Goal: Information Seeking & Learning: Find specific fact

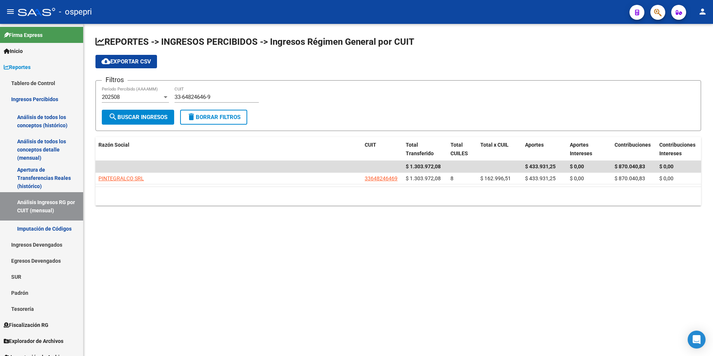
click at [219, 101] on div "33-64824646-9 CUIT" at bounding box center [217, 95] width 84 height 16
click at [220, 99] on input "33-64824646-9" at bounding box center [217, 97] width 84 height 7
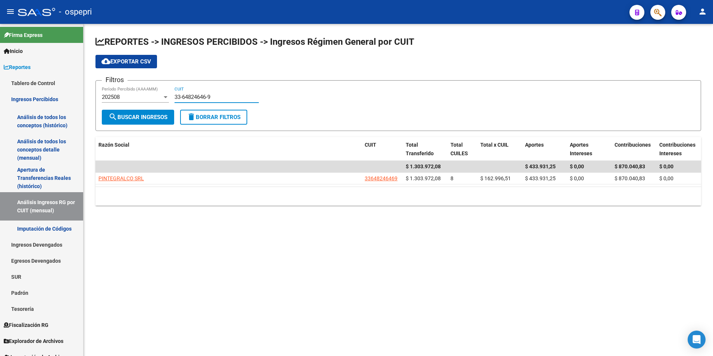
click at [220, 99] on input "33-64824646-9" at bounding box center [217, 97] width 84 height 7
paste input
click at [126, 187] on datatable-body "$ 1.303.972,08 $ 433.931,25 $ 0,00 $ 870.040,83 $ 0,00 PINTEGRALCO SRL 33648246…" at bounding box center [398, 174] width 606 height 26
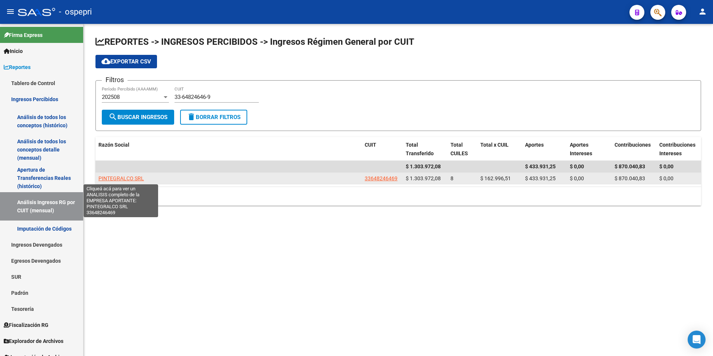
click at [126, 178] on span "PINTEGRALCO SRL" at bounding box center [121, 178] width 46 height 6
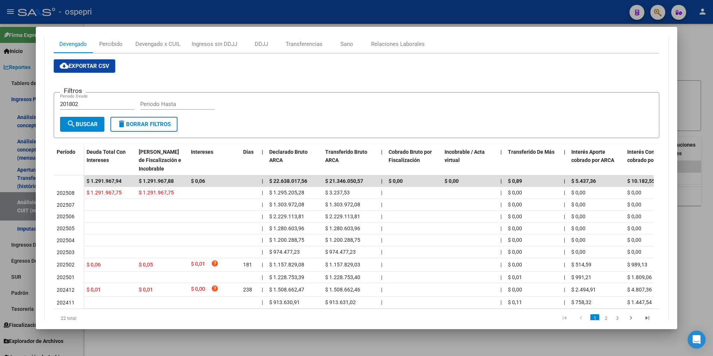
scroll to position [112, 0]
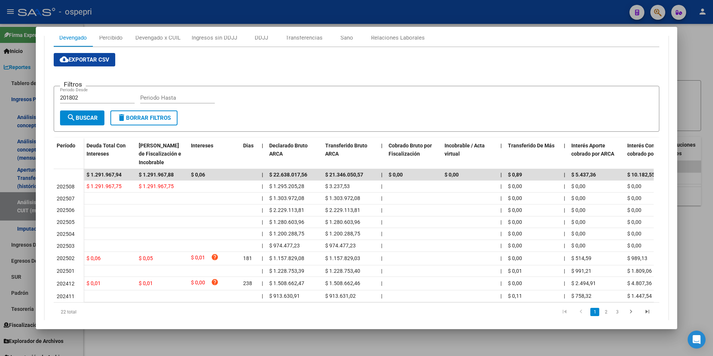
click at [693, 229] on div at bounding box center [356, 178] width 713 height 356
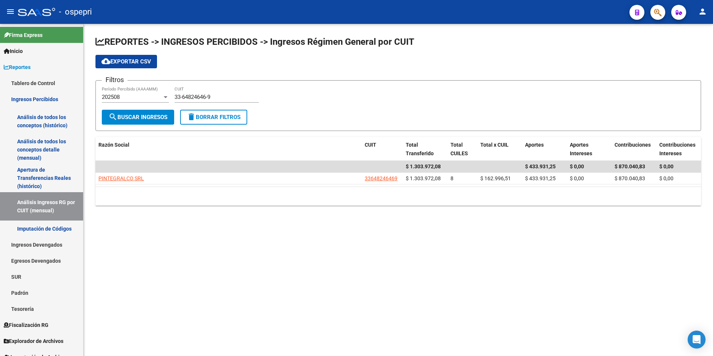
click at [213, 103] on div "33-64824646-9 CUIT" at bounding box center [217, 98] width 84 height 23
click at [213, 102] on div "33-64824646-9 CUIT" at bounding box center [217, 95] width 84 height 16
click at [214, 100] on input "33-64824646-9" at bounding box center [217, 97] width 84 height 7
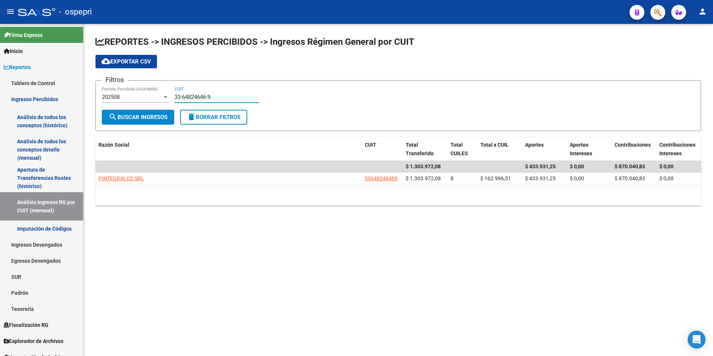
paste input "0-68445311-0"
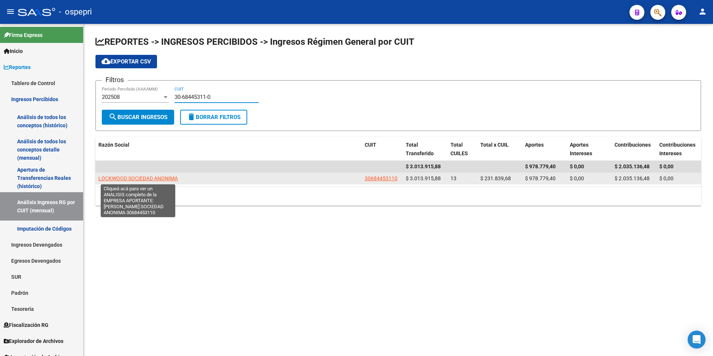
type input "30-68445311-0"
click at [153, 177] on span "LOCKWOOD SOCIEDAD ANONIMA" at bounding box center [137, 178] width 79 height 6
type textarea "30684453110"
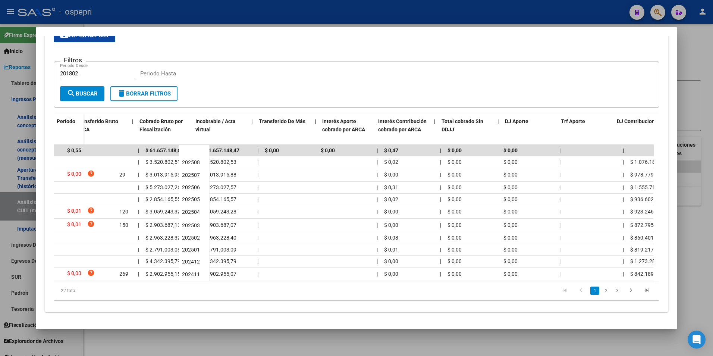
scroll to position [0, 0]
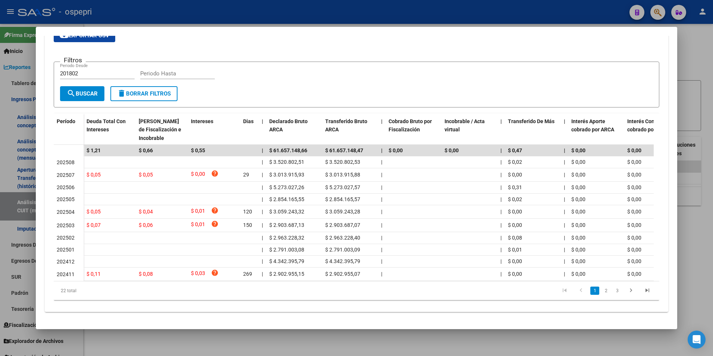
click at [689, 58] on div at bounding box center [356, 178] width 713 height 356
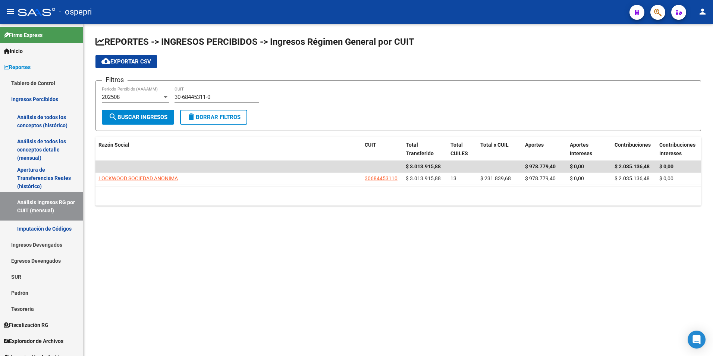
drag, startPoint x: 181, startPoint y: 101, endPoint x: 190, endPoint y: 100, distance: 9.8
click at [181, 101] on div "30-68445311-0 CUIT" at bounding box center [217, 95] width 84 height 16
click at [191, 100] on input "30-68445311-0" at bounding box center [217, 97] width 84 height 7
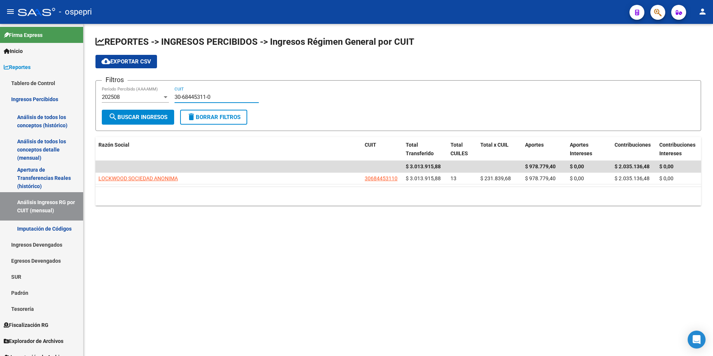
paste input "71238624-6"
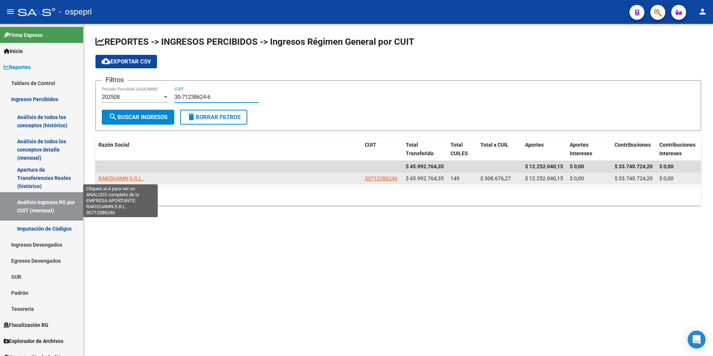
type input "30-71238624-6"
click at [120, 178] on span "RAKIDUAMN S.R.L." at bounding box center [120, 178] width 45 height 6
type textarea "30712386246"
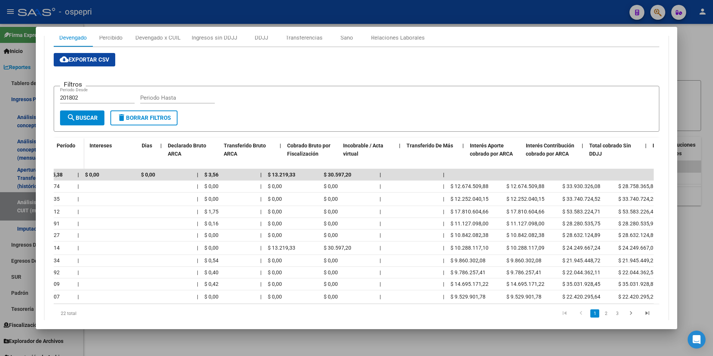
scroll to position [0, 321]
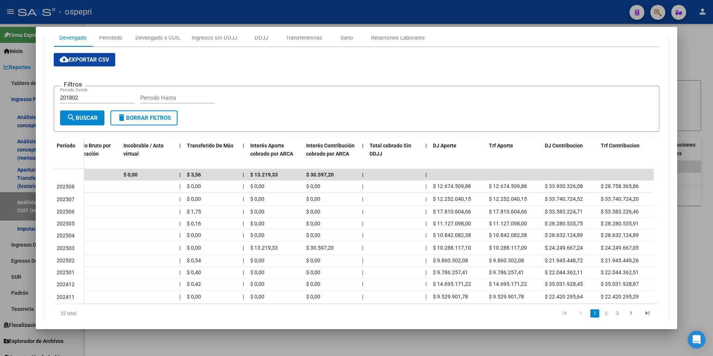
click at [694, 262] on div at bounding box center [356, 178] width 713 height 356
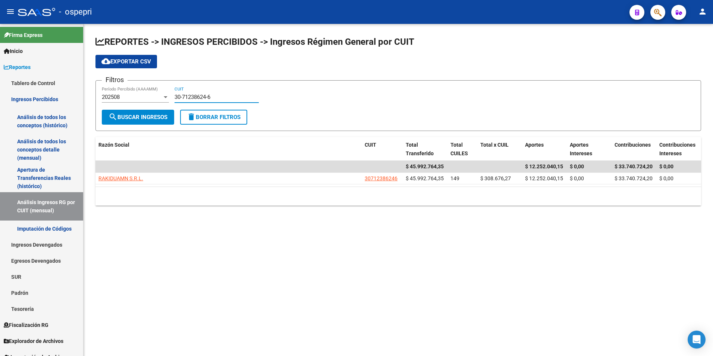
click at [195, 99] on input "30-71238624-6" at bounding box center [217, 97] width 84 height 7
click at [193, 98] on input "30-71238624-6" at bounding box center [217, 97] width 84 height 7
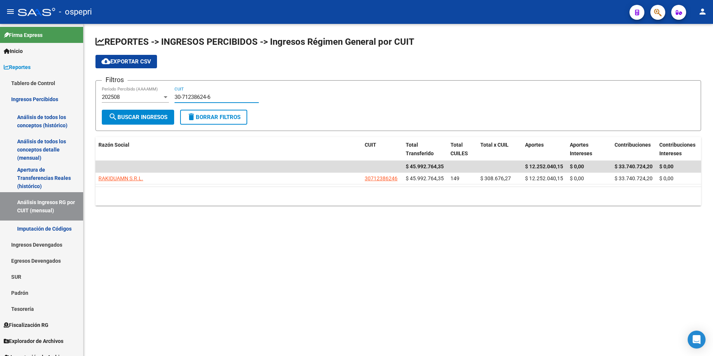
paste input "656130-1"
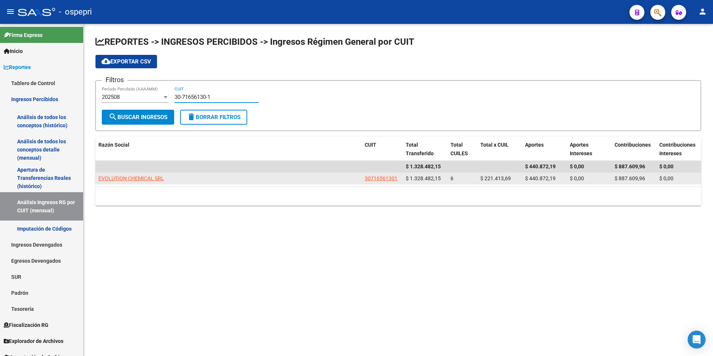
type input "30-71656130-1"
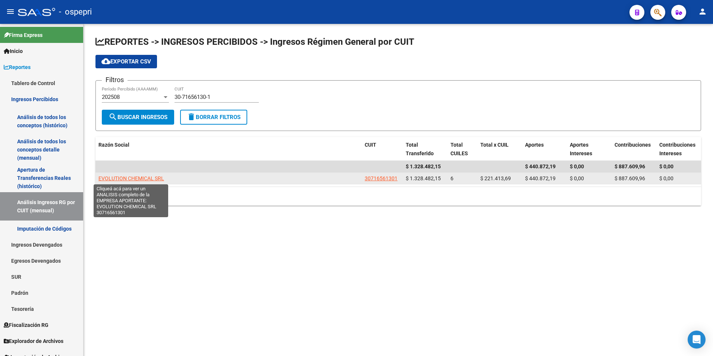
click at [154, 178] on span "EVOLUTION CHEMICAL SRL" at bounding box center [131, 178] width 66 height 6
type textarea "30716561301"
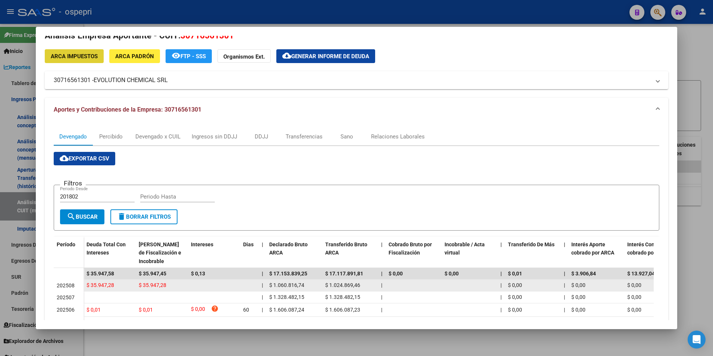
scroll to position [0, 0]
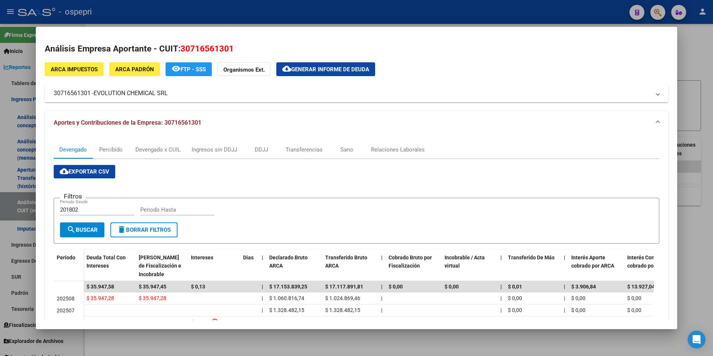
click at [691, 197] on div at bounding box center [356, 178] width 713 height 356
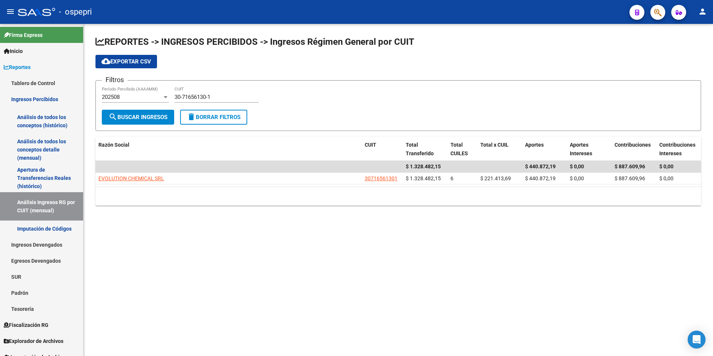
click at [204, 93] on div "30-71656130-1 CUIT" at bounding box center [217, 95] width 84 height 16
drag, startPoint x: 204, startPoint y: 93, endPoint x: 190, endPoint y: 94, distance: 13.8
click at [190, 94] on input "30-71656130-1" at bounding box center [217, 97] width 84 height 7
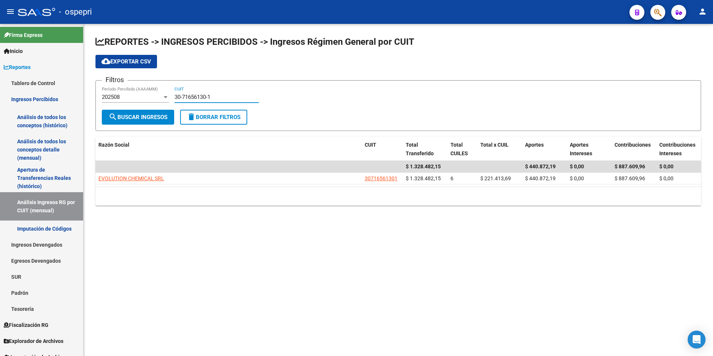
click at [190, 94] on input "30-71656130-1" at bounding box center [217, 97] width 84 height 7
click at [177, 94] on input "30-71656130-1" at bounding box center [217, 97] width 84 height 7
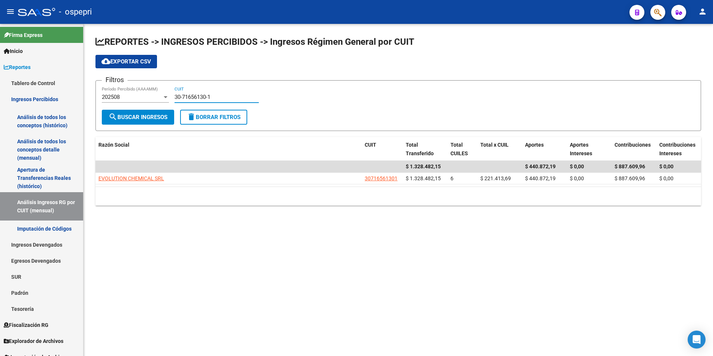
paste input "67822401-0"
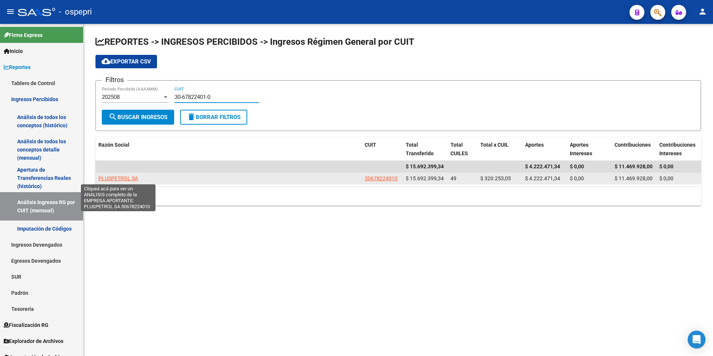
type input "30-67822401-0"
click at [119, 181] on span "PLUSPETROL SA" at bounding box center [118, 178] width 40 height 6
type textarea "30678224010"
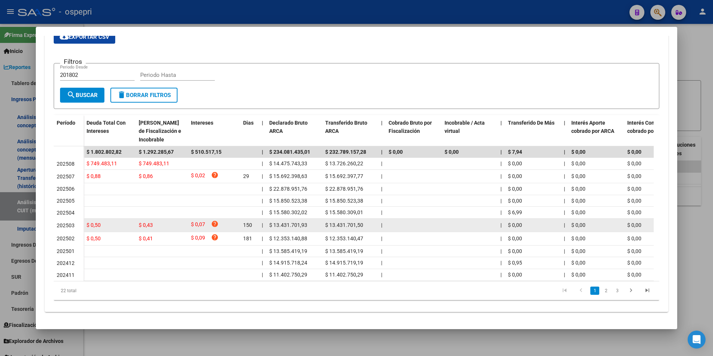
scroll to position [141, 0]
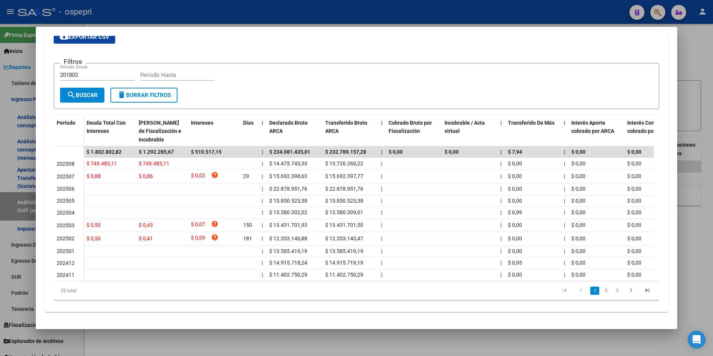
click at [699, 222] on div at bounding box center [356, 178] width 713 height 356
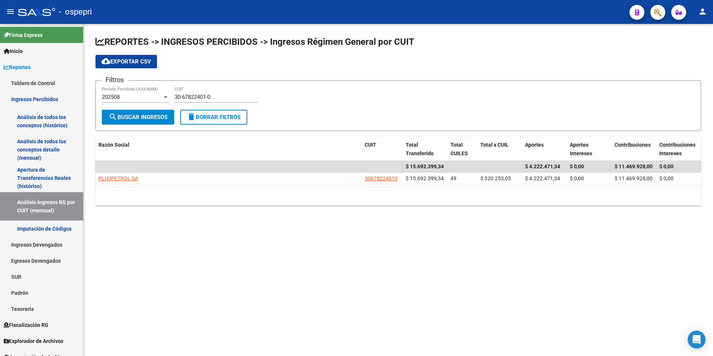
click at [219, 88] on div "30-67822401-0 CUIT" at bounding box center [217, 95] width 84 height 16
click at [219, 97] on input "30-67822401-0" at bounding box center [217, 97] width 84 height 7
paste input "1582884-6"
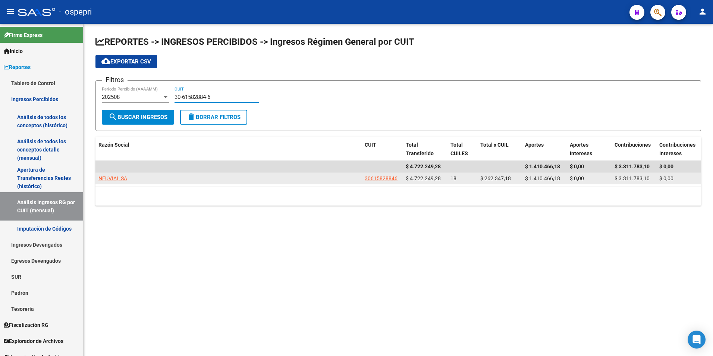
type input "30-61582884-6"
click at [109, 182] on app-link-go-to "NEUVIAL SA" at bounding box center [112, 178] width 29 height 9
click at [110, 177] on span "NEUVIAL SA" at bounding box center [112, 178] width 29 height 6
type textarea "30615828846"
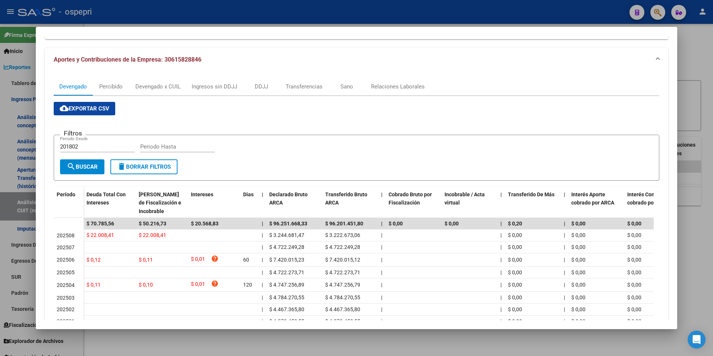
scroll to position [75, 0]
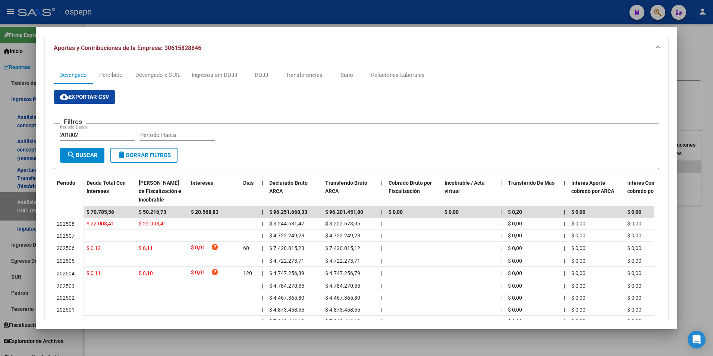
click at [708, 223] on div at bounding box center [356, 178] width 713 height 356
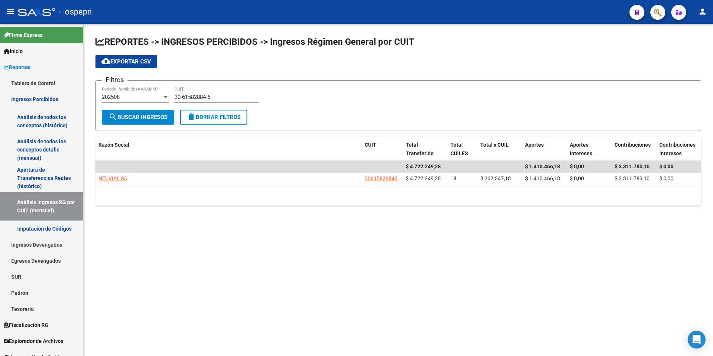
click at [228, 103] on div "30-61582884-6 CUIT" at bounding box center [217, 98] width 84 height 23
click at [223, 97] on input "30-61582884-6" at bounding box center [217, 97] width 84 height 7
paste input "70864221-1"
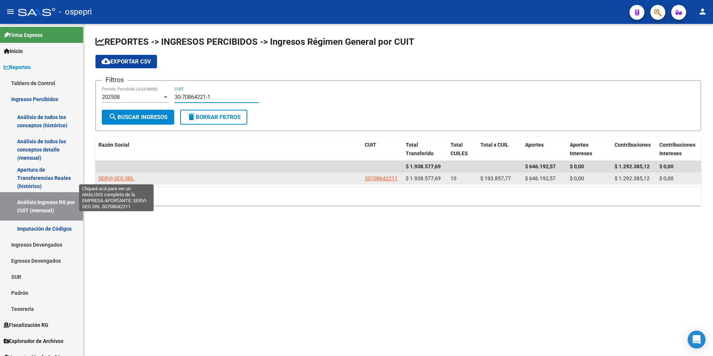
type input "30-70864221-1"
click at [118, 183] on datatable-body-cell "SERVI-SEG SRL" at bounding box center [228, 179] width 266 height 12
click at [118, 181] on span "SERVI-SEG SRL" at bounding box center [116, 178] width 36 height 6
type textarea "30708642211"
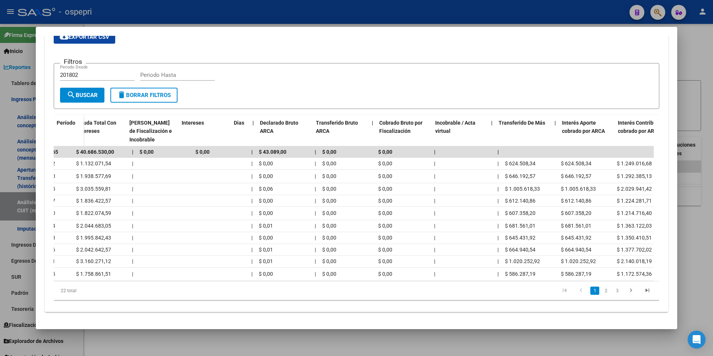
scroll to position [0, 321]
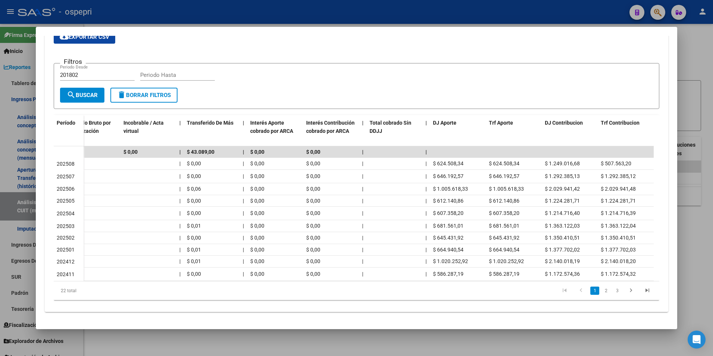
click at [692, 234] on div at bounding box center [356, 178] width 713 height 356
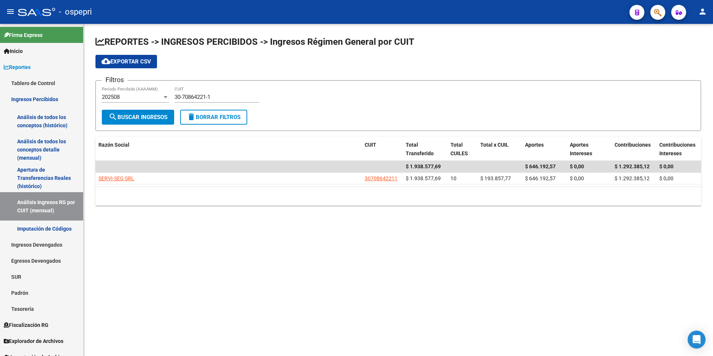
click at [226, 92] on div "30-70864221-1 CUIT" at bounding box center [217, 95] width 84 height 16
click at [225, 95] on input "30-70864221-1" at bounding box center [217, 97] width 84 height 7
paste input "3"
click at [225, 96] on input "30-70864221-3" at bounding box center [217, 97] width 84 height 7
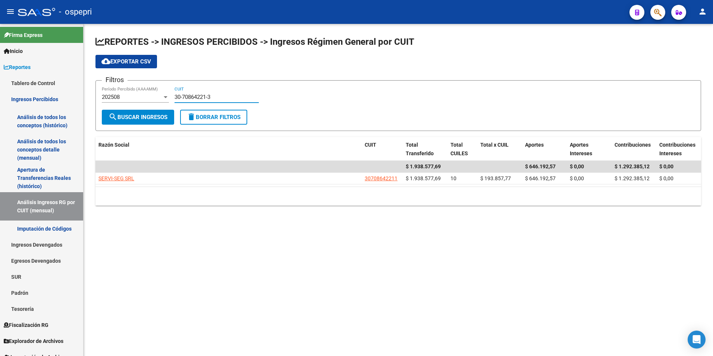
click at [225, 96] on input "30-70864221-3" at bounding box center [217, 97] width 84 height 7
paste input "1656130-1"
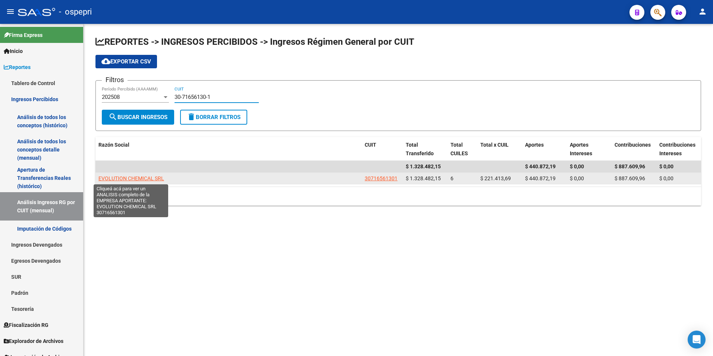
type input "30-71656130-1"
click at [132, 175] on span "EVOLUTION CHEMICAL SRL" at bounding box center [131, 178] width 66 height 6
type textarea "30716561301"
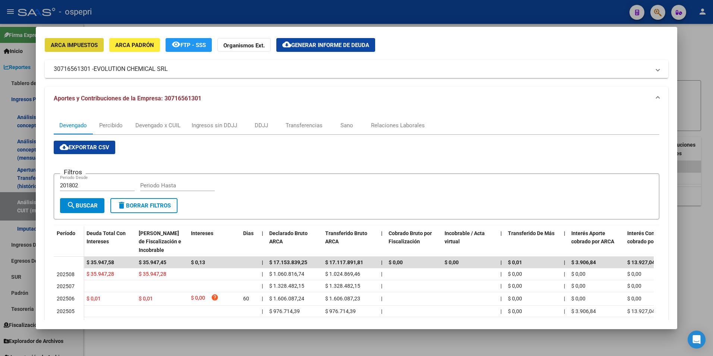
scroll to position [37, 0]
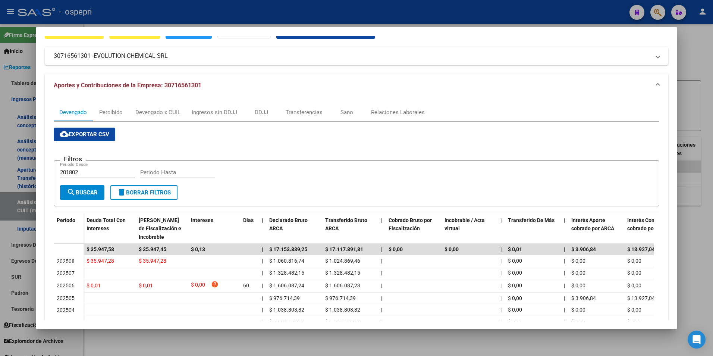
click at [702, 126] on div at bounding box center [356, 178] width 713 height 356
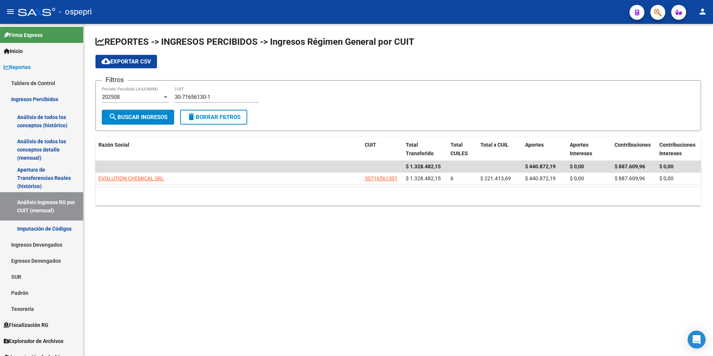
click at [211, 95] on input "30-71656130-1" at bounding box center [217, 97] width 84 height 7
paste input "121450-6"
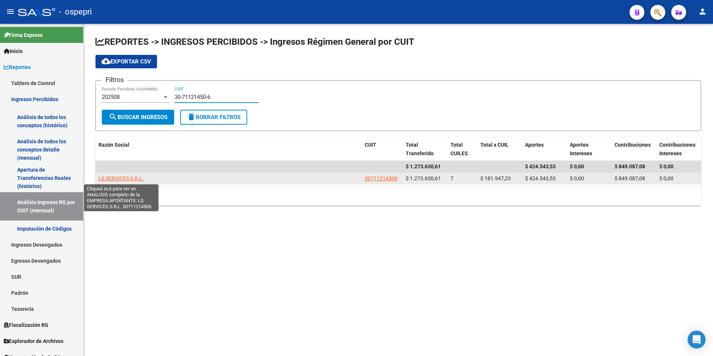
type input "30-71121450-6"
click at [134, 177] on span "LS SERVICES S.R.L." at bounding box center [121, 178] width 46 height 6
type textarea "30711214506"
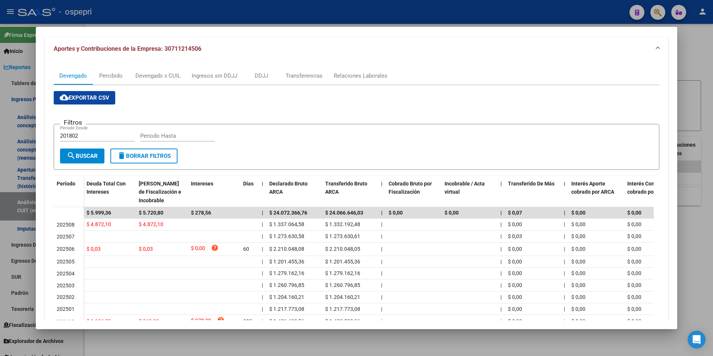
scroll to position [75, 0]
click at [709, 231] on div at bounding box center [356, 178] width 713 height 356
